Goal: Transaction & Acquisition: Purchase product/service

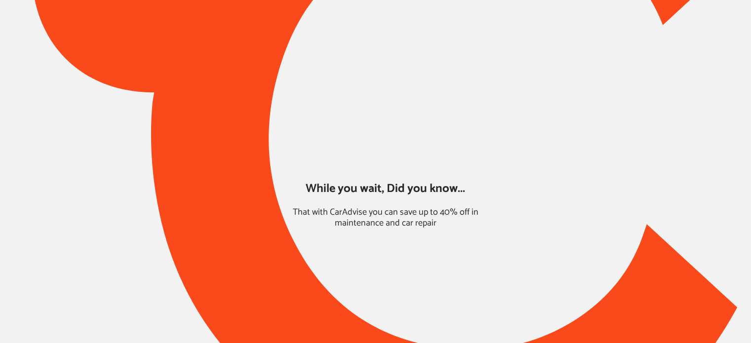
type input "*****"
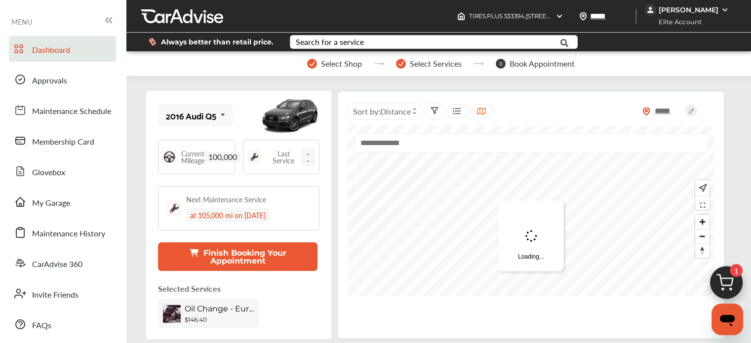
click at [728, 278] on img at bounding box center [725, 285] width 47 height 47
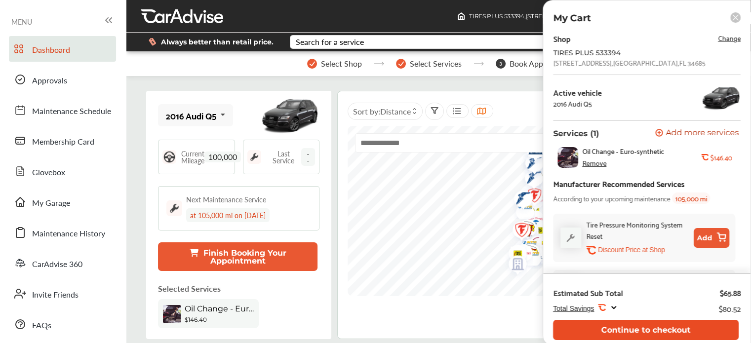
click at [695, 326] on button "Continue to checkout" at bounding box center [646, 330] width 186 height 20
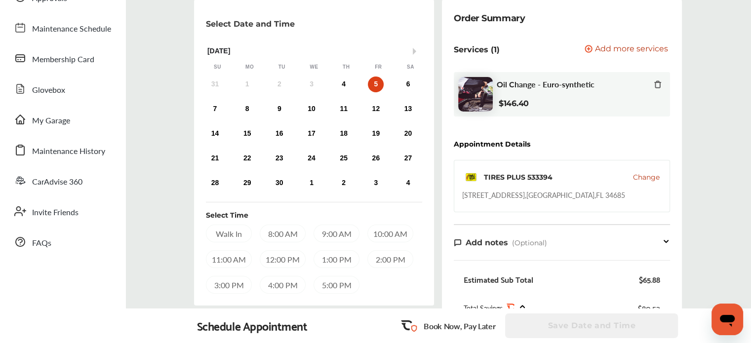
scroll to position [82, 0]
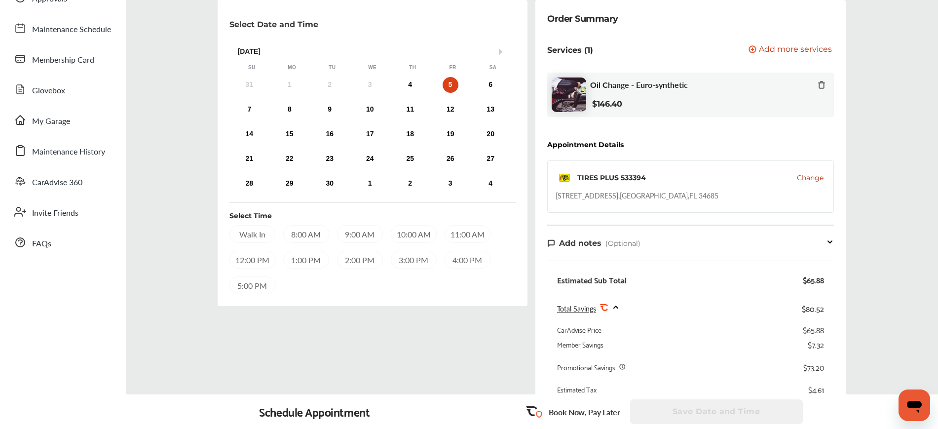
drag, startPoint x: 691, startPoint y: 4, endPoint x: 677, endPoint y: 216, distance: 212.3
click at [677, 216] on div "Order Summary Services (1) Add a service Add more services Oil Change - Euro-sy…" at bounding box center [691, 273] width 310 height 547
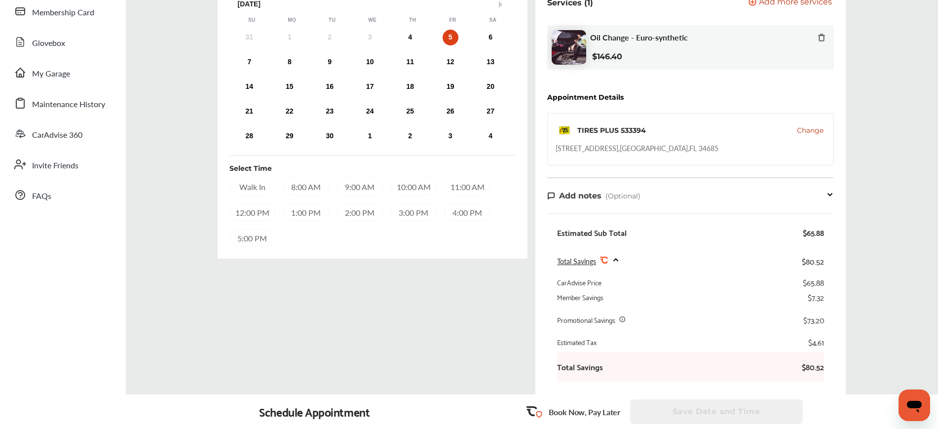
scroll to position [0, 0]
